Goal: Transaction & Acquisition: Purchase product/service

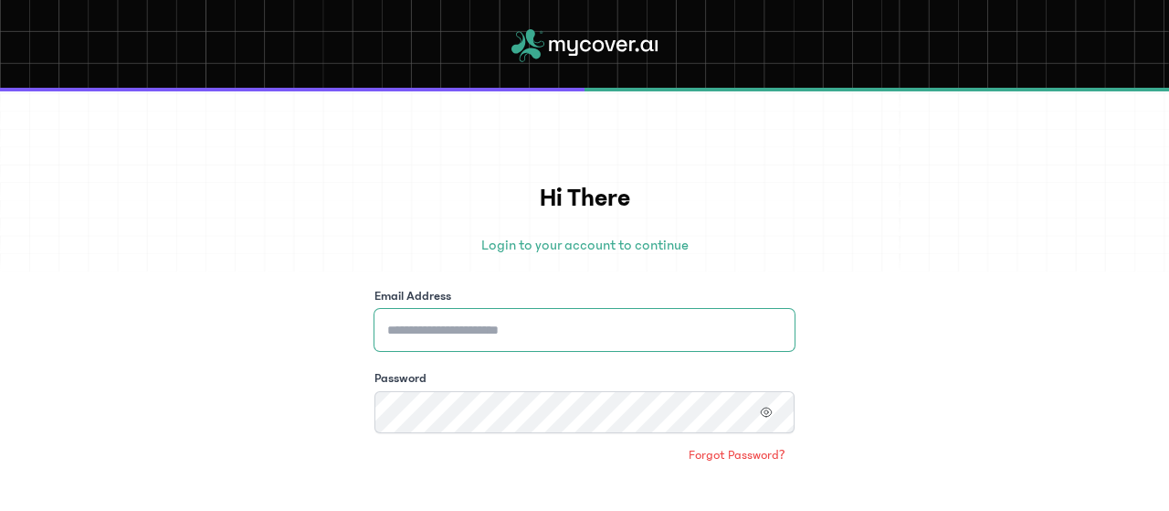
type input "**********"
click at [606, 333] on input "**********" at bounding box center [584, 330] width 420 height 42
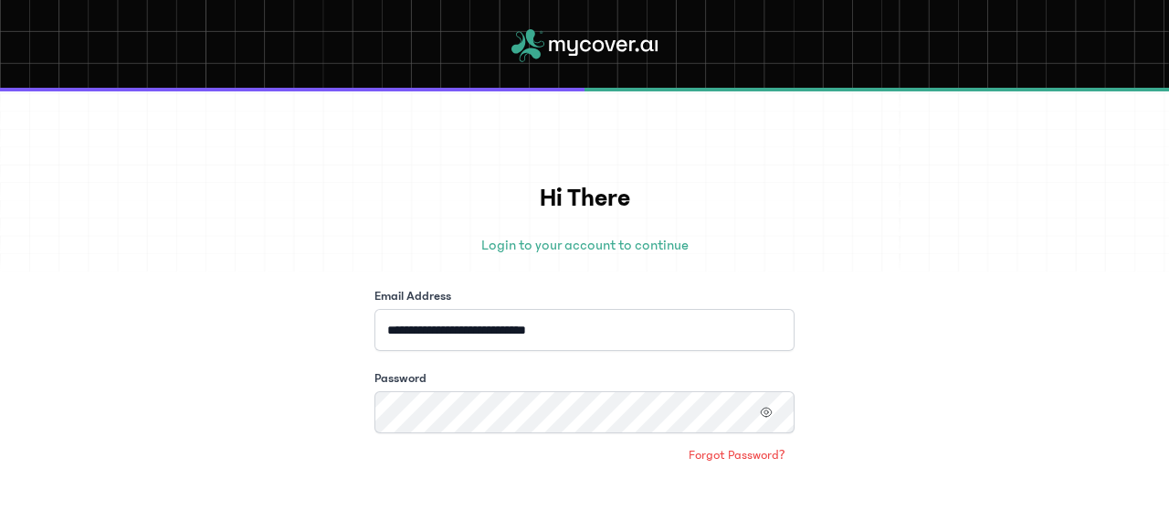
click at [881, 384] on div "**********" at bounding box center [584, 300] width 1169 height 419
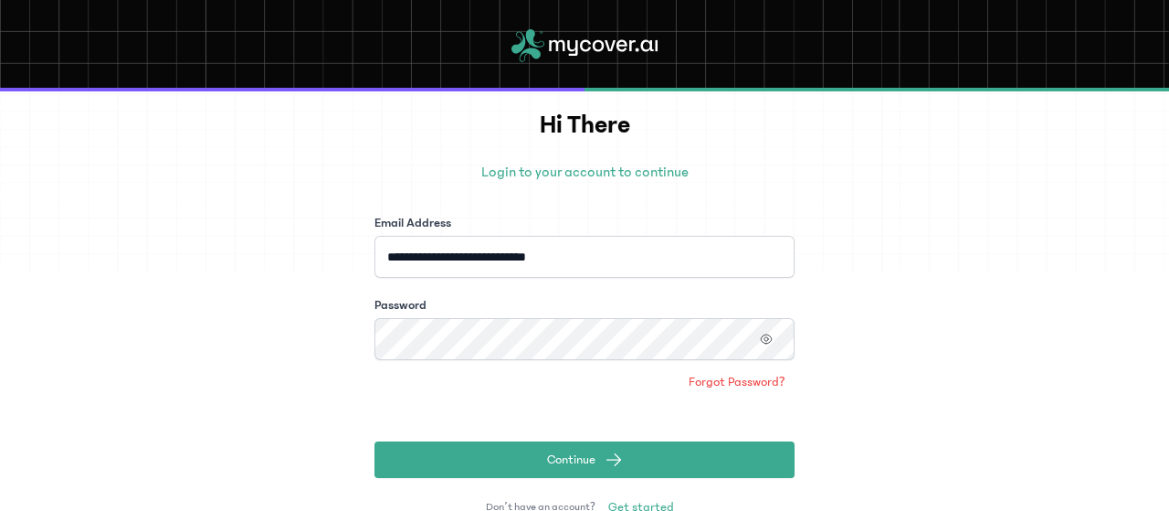
scroll to position [110, 0]
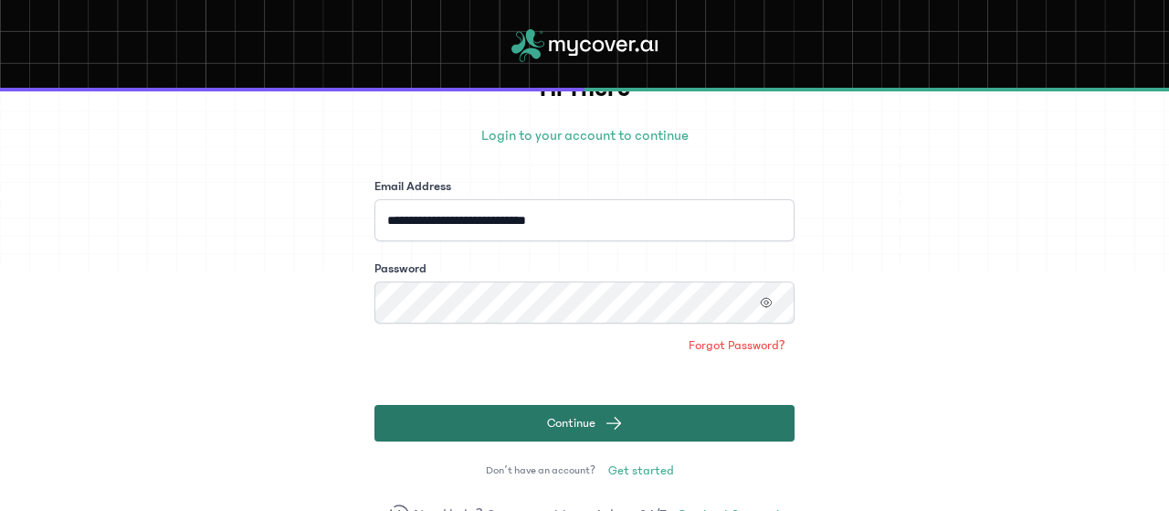
click at [669, 430] on button "Continue" at bounding box center [584, 423] width 420 height 37
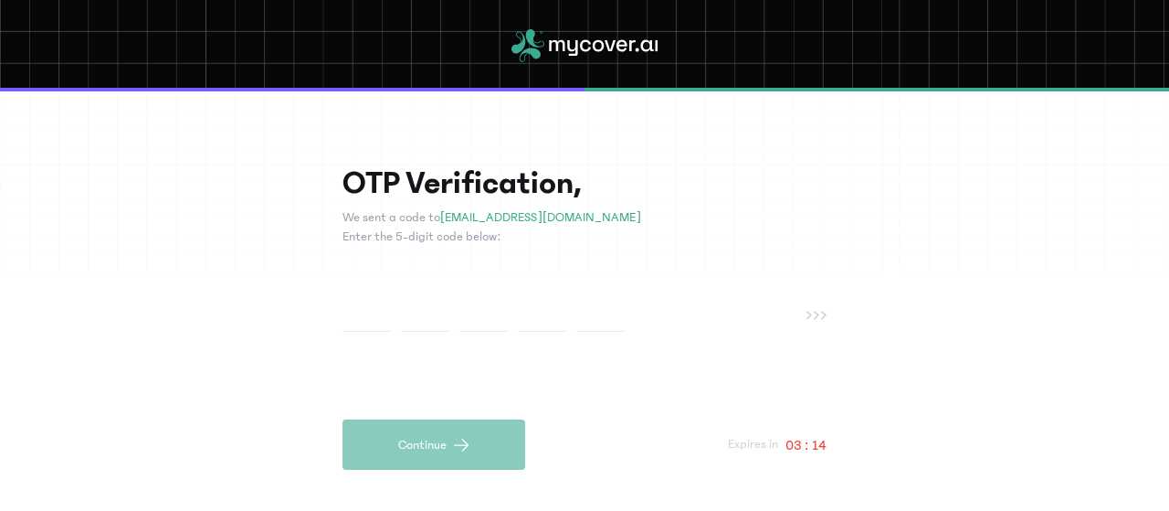
type input "*"
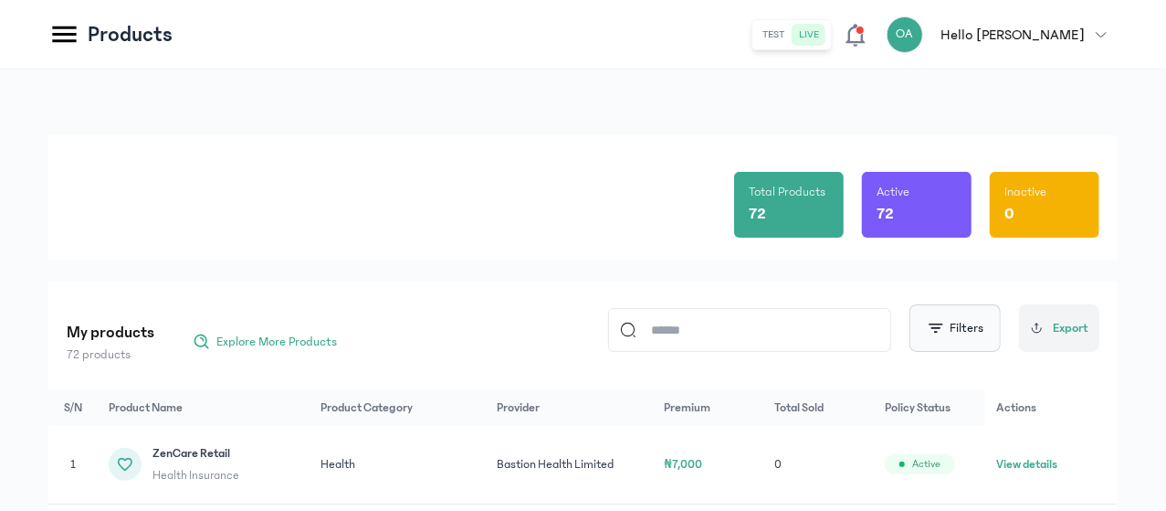
click at [953, 334] on button "Filters" at bounding box center [955, 327] width 91 height 47
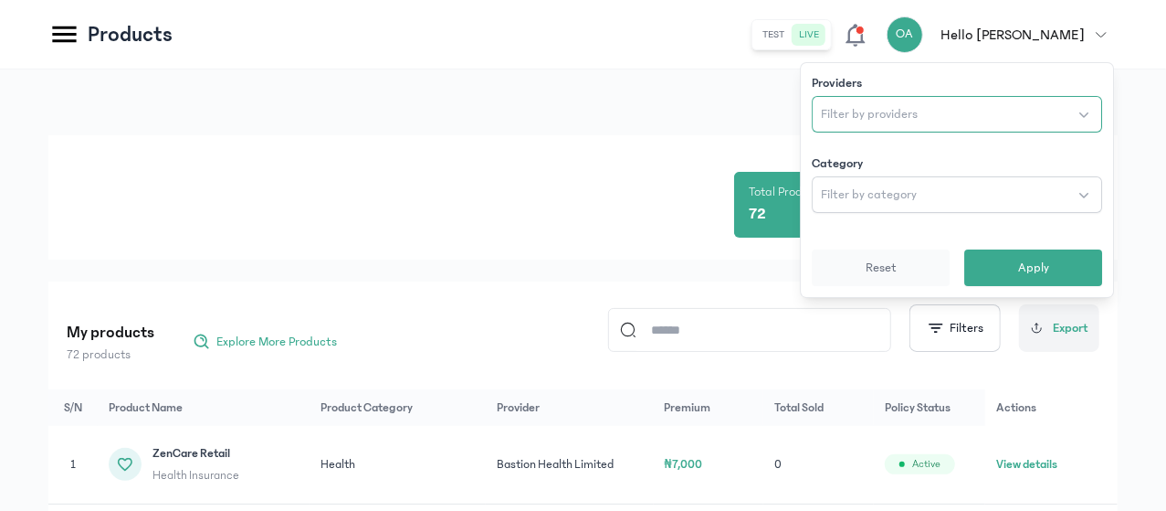
click at [860, 109] on span "Filter by providers" at bounding box center [869, 114] width 97 height 18
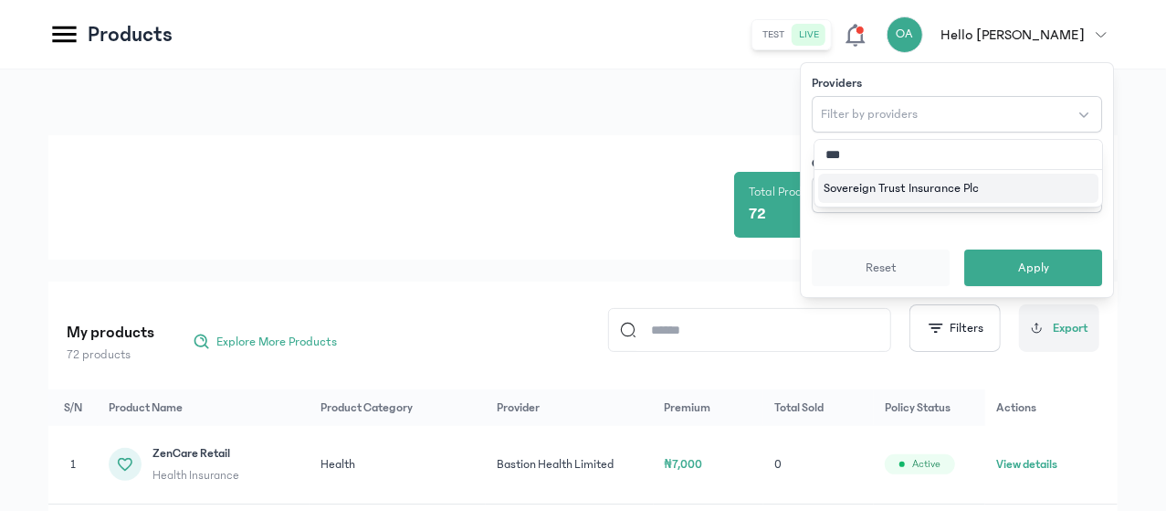
type input "****"
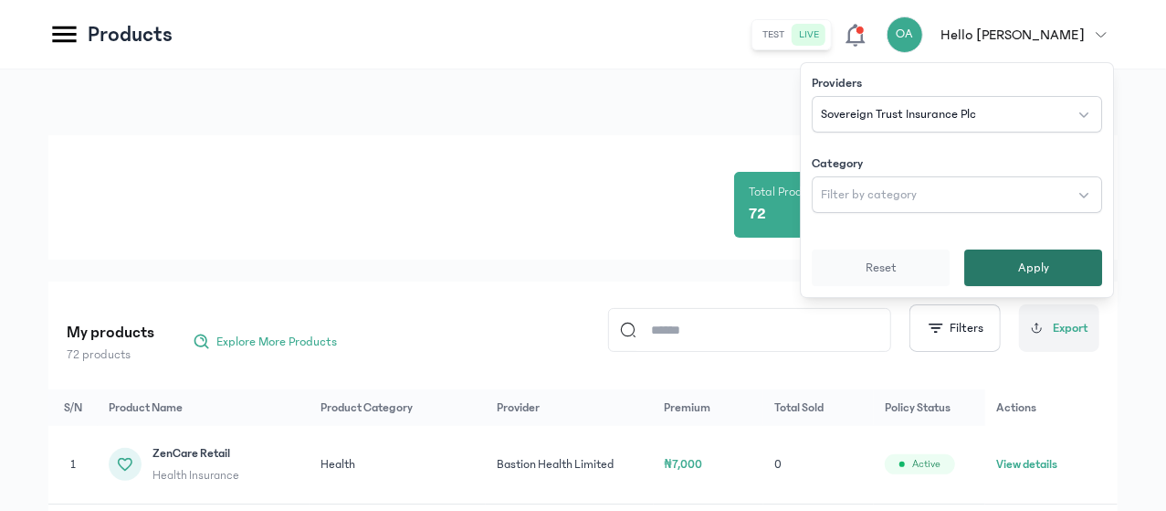
click at [1041, 269] on span "Apply" at bounding box center [1033, 267] width 31 height 18
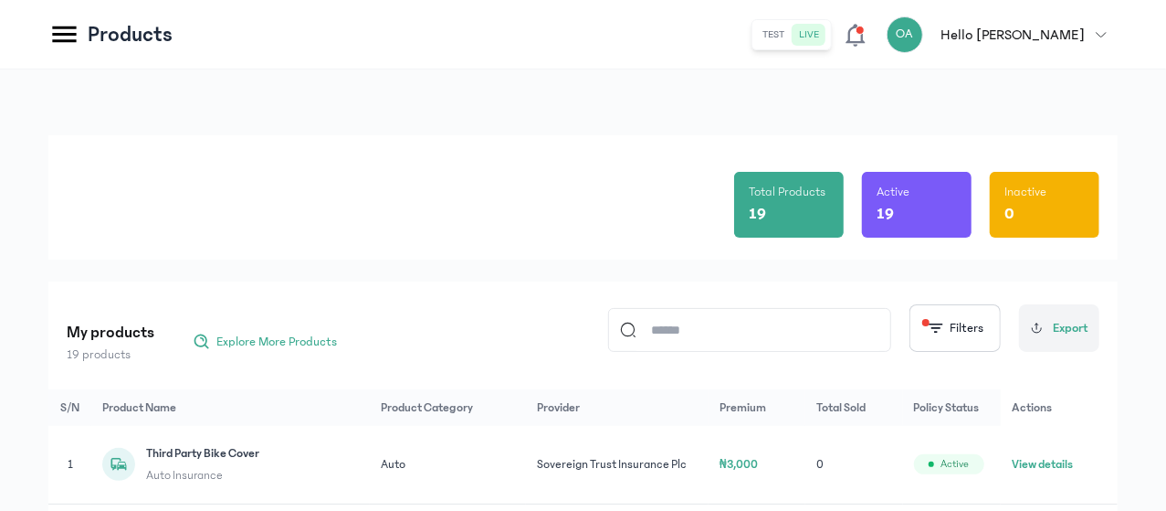
click at [720, 252] on div "Total Products 19 Active 19 Inactive 0" at bounding box center [583, 197] width 1033 height 124
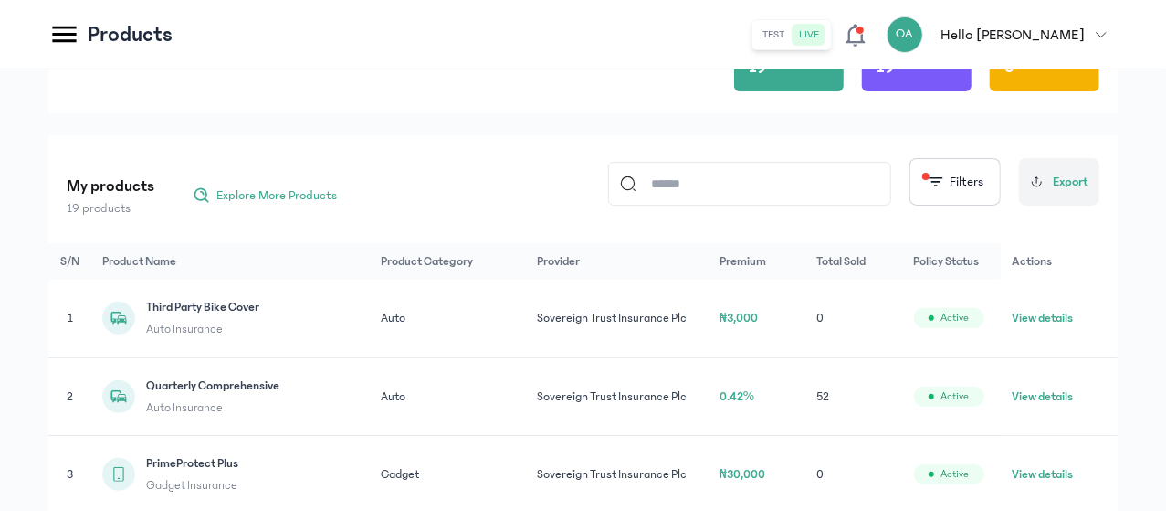
scroll to position [183, 0]
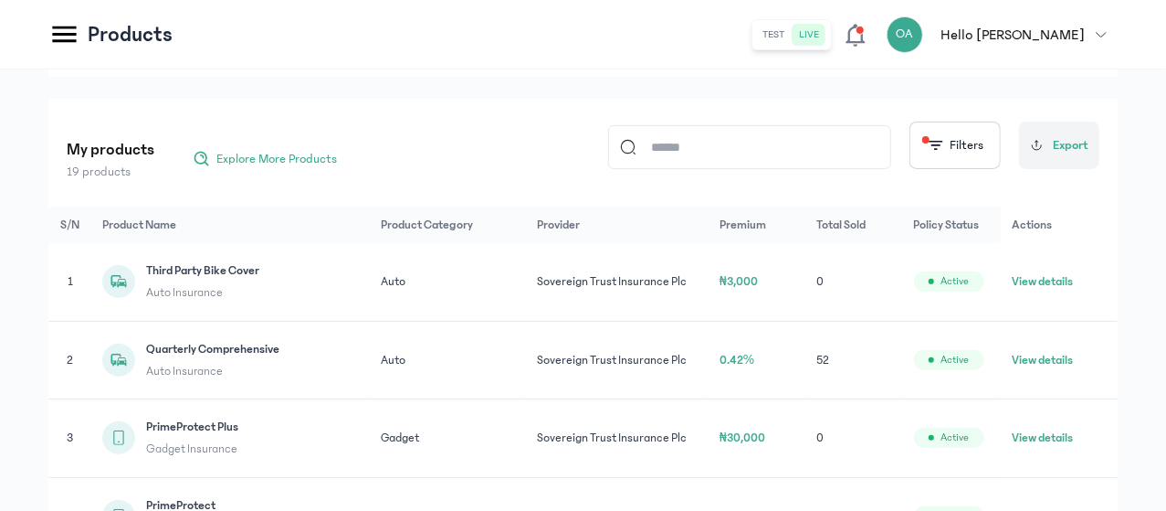
click at [755, 366] on span "0.42%" at bounding box center [738, 359] width 36 height 13
click at [1039, 376] on td "View details" at bounding box center [1059, 360] width 117 height 79
click at [1042, 369] on button "View details" at bounding box center [1042, 360] width 61 height 18
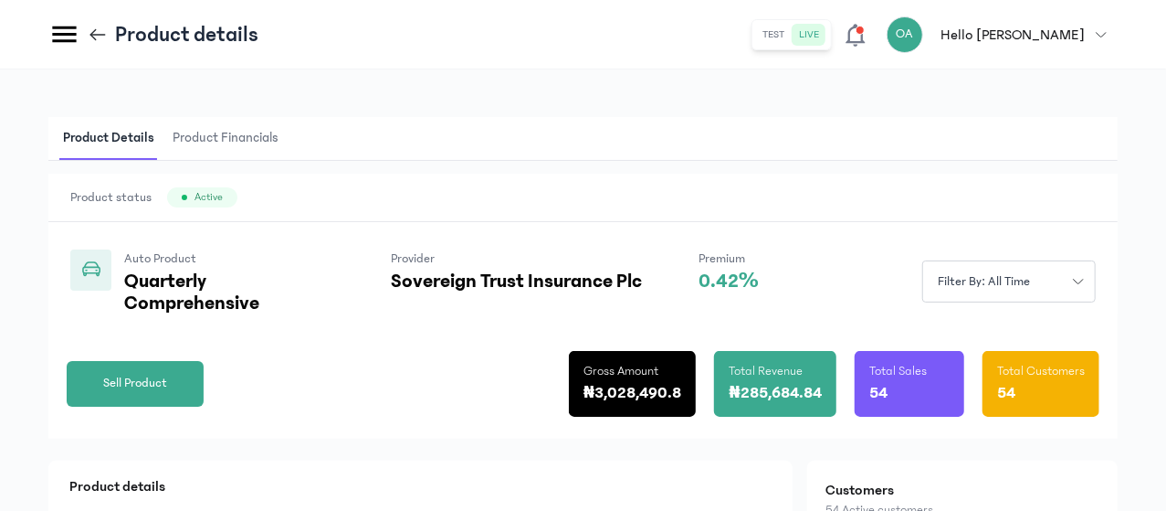
click at [902, 212] on div "Product status Active" at bounding box center [582, 198] width 1069 height 48
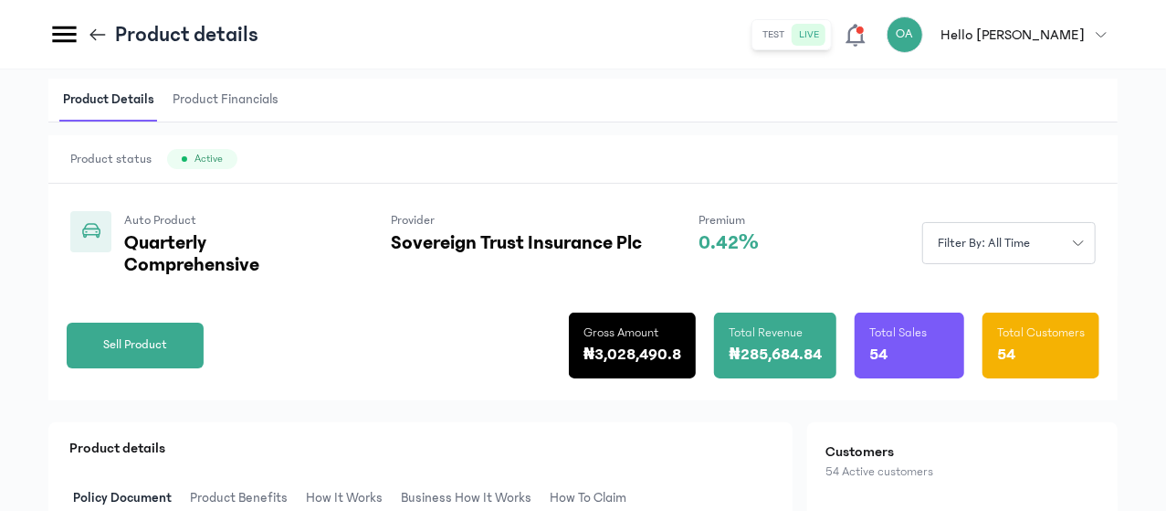
scroll to position [73, 0]
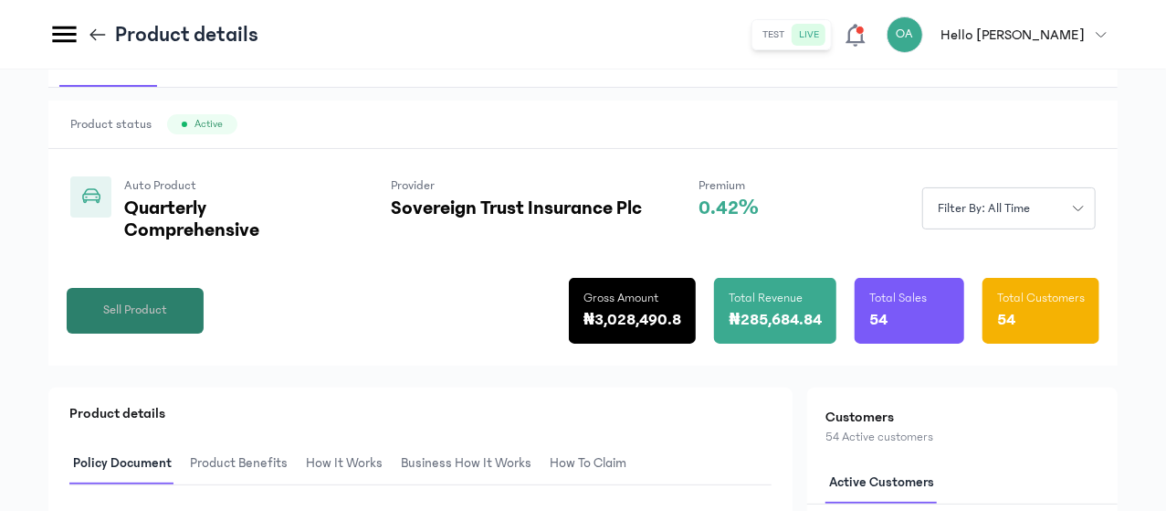
click at [167, 320] on span "Sell Product" at bounding box center [135, 309] width 64 height 19
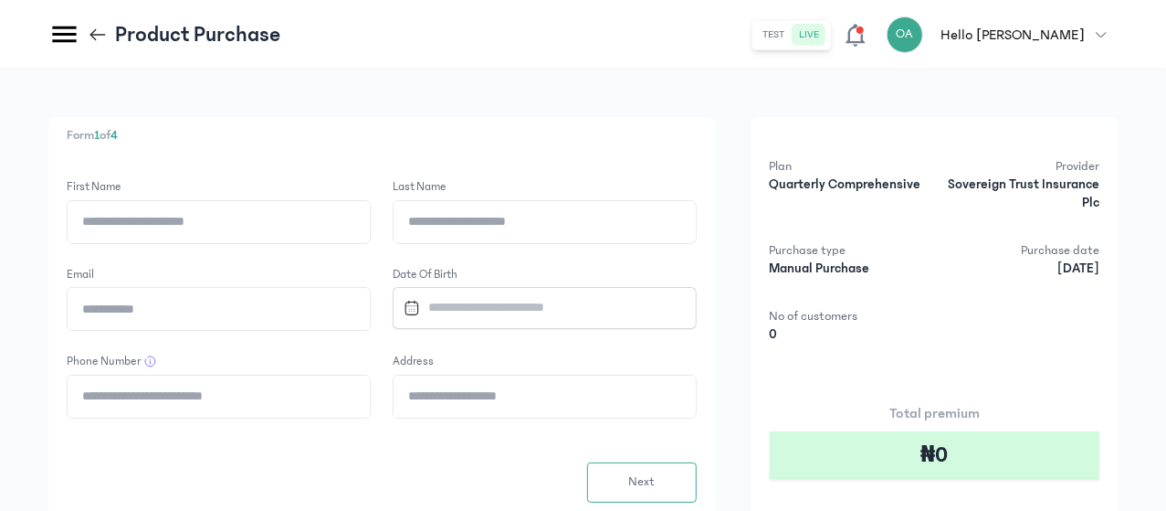
click at [360, 227] on input "First Name" at bounding box center [219, 222] width 302 height 42
click at [426, 167] on div "Form 1 of 4 First Name Last Name Email Date of Birth Phone Number Address Next …" at bounding box center [381, 351] width 667 height 469
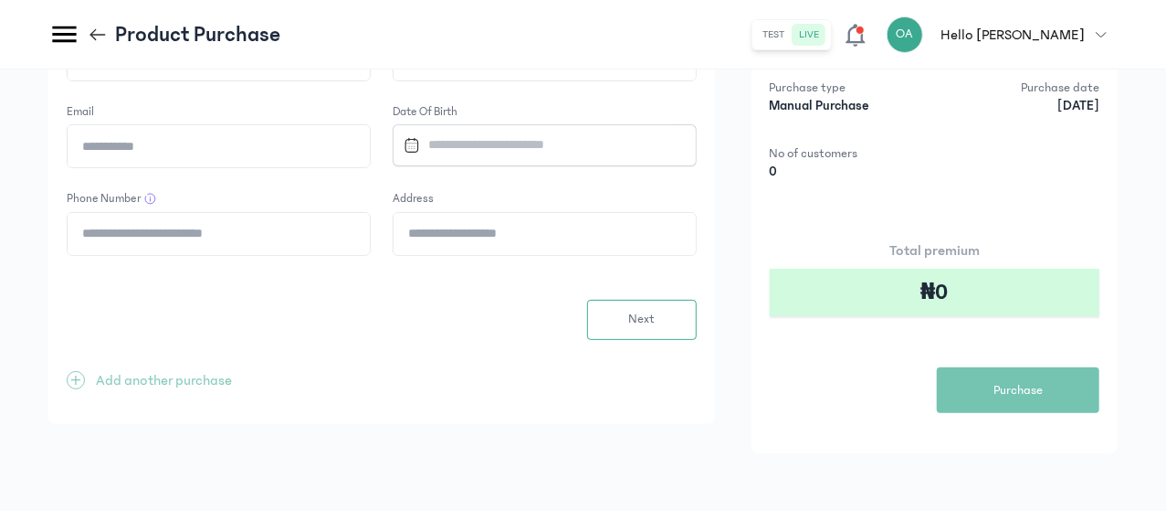
click at [288, 124] on div "Form 1 of 4 First Name Last Name Email Date of Birth Phone Number Address Next …" at bounding box center [381, 188] width 667 height 469
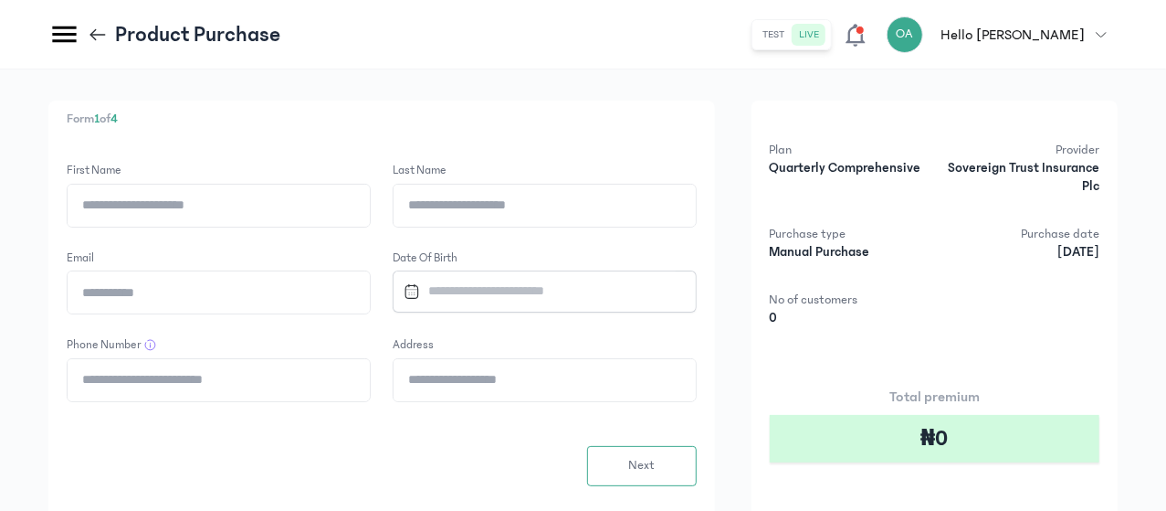
scroll to position [0, 0]
